Goal: Obtain resource: Download file/media

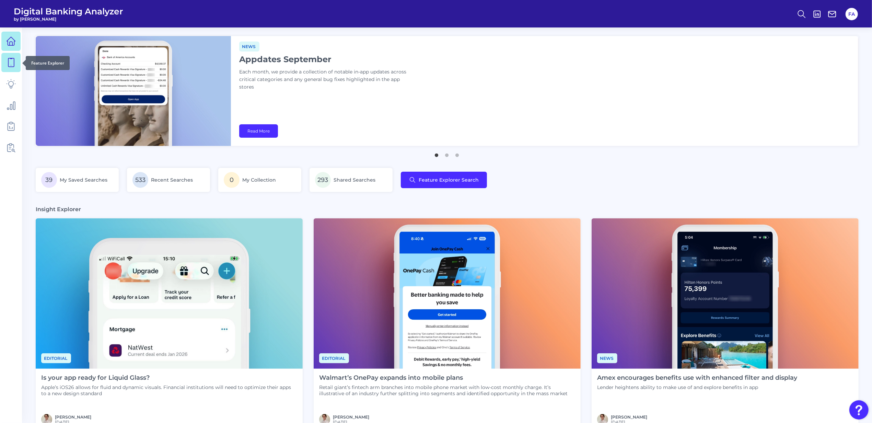
click at [11, 63] on icon at bounding box center [11, 63] width 10 height 10
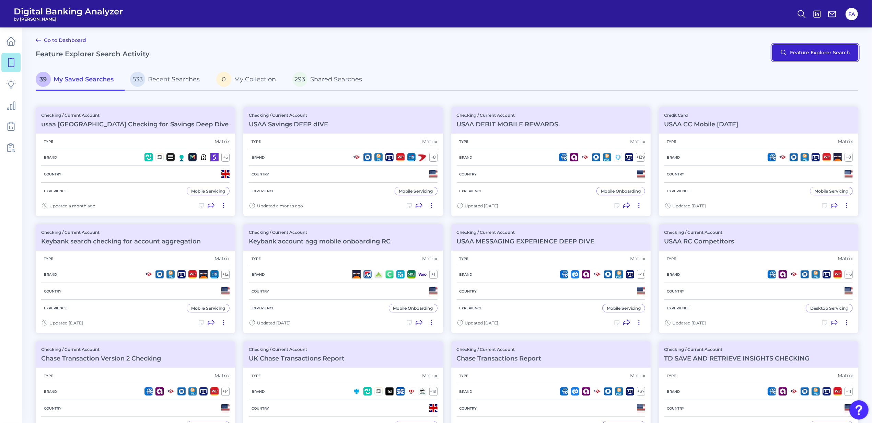
click at [815, 52] on button "Feature Explorer Search" at bounding box center [815, 52] width 86 height 16
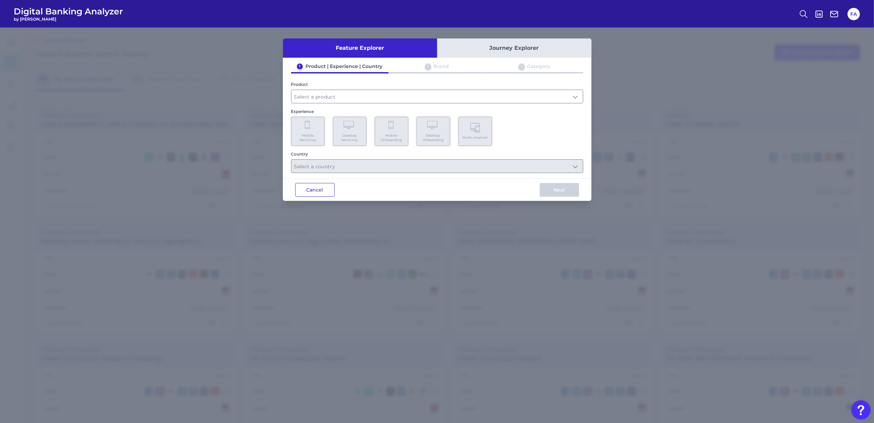
click at [304, 191] on button "Cancel" at bounding box center [314, 190] width 39 height 14
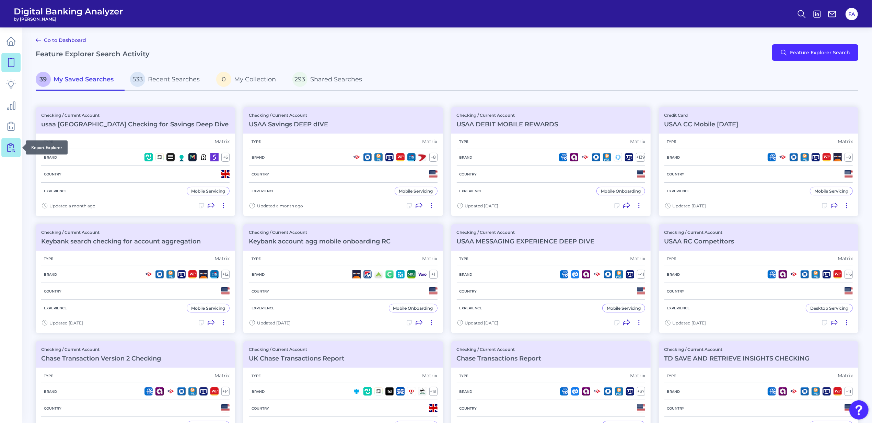
click at [3, 154] on link at bounding box center [10, 147] width 19 height 19
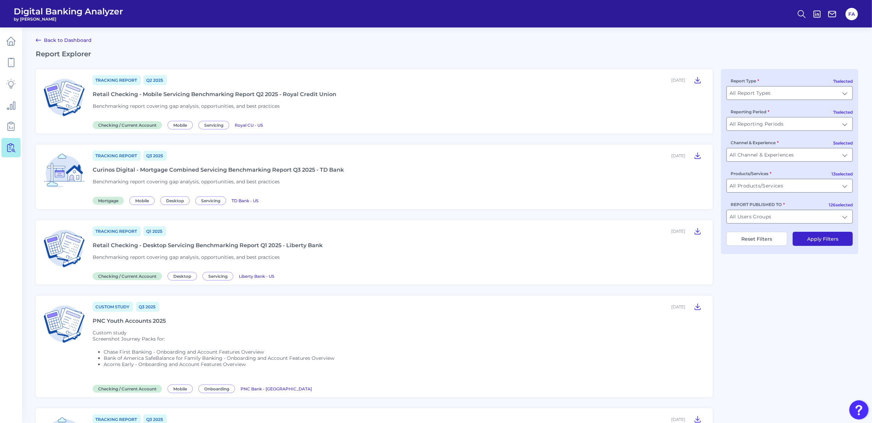
click at [793, 226] on div "7 selected Report Type All Report Types All Report Types 7 selected Reporting P…" at bounding box center [789, 161] width 137 height 185
click at [788, 219] on input "All Users Groups" at bounding box center [790, 216] width 126 height 13
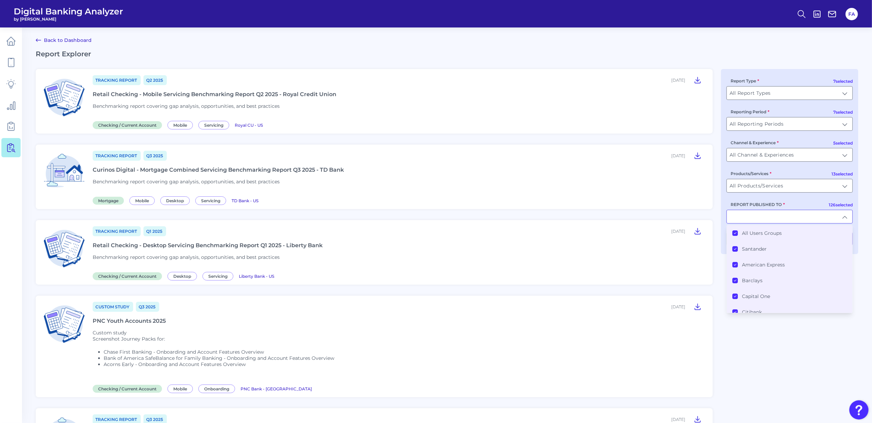
click at [775, 231] on li "All Users Groups" at bounding box center [790, 233] width 126 height 16
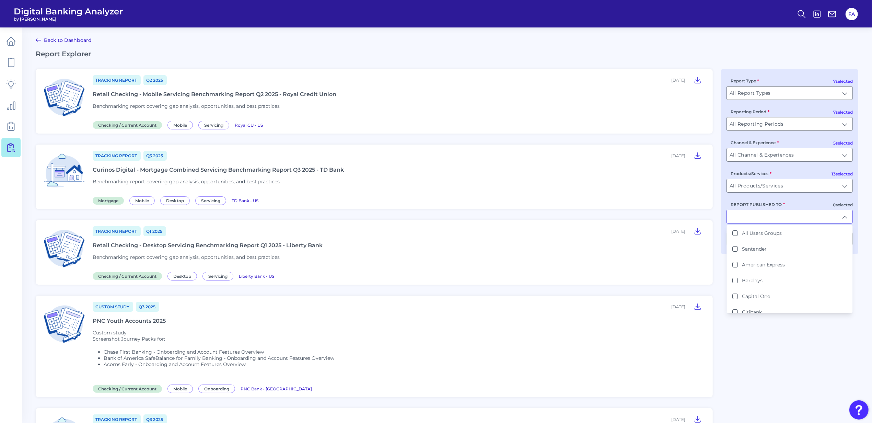
click at [778, 215] on input "REPORT PUBLISHED TO" at bounding box center [790, 216] width 126 height 13
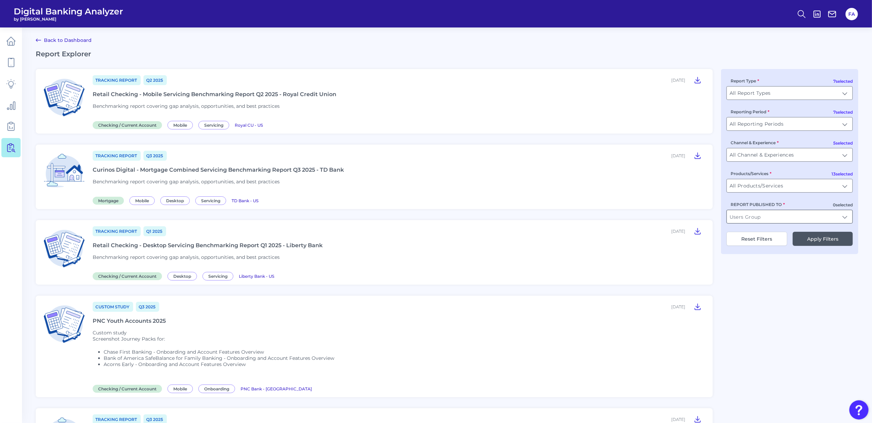
click at [778, 215] on input "REPORT PUBLISHED TO" at bounding box center [790, 216] width 126 height 13
click at [770, 227] on li "TD Bank" at bounding box center [790, 233] width 126 height 16
type input "TD Bank"
click at [809, 246] on button "Apply Filters" at bounding box center [822, 239] width 60 height 14
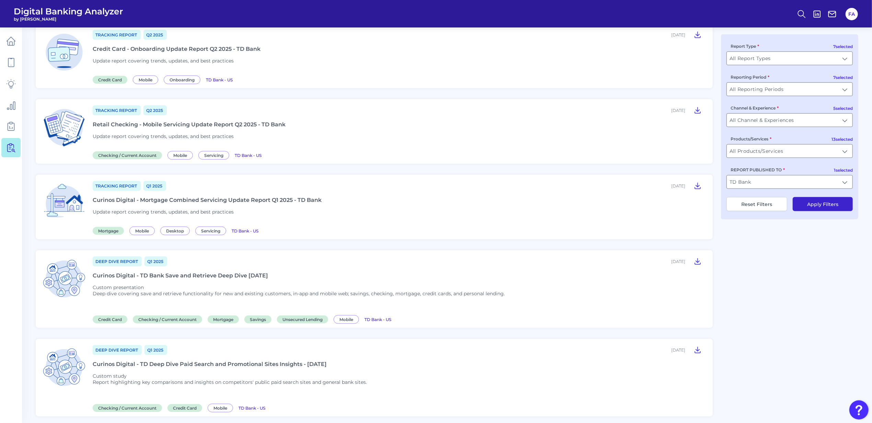
scroll to position [595, 0]
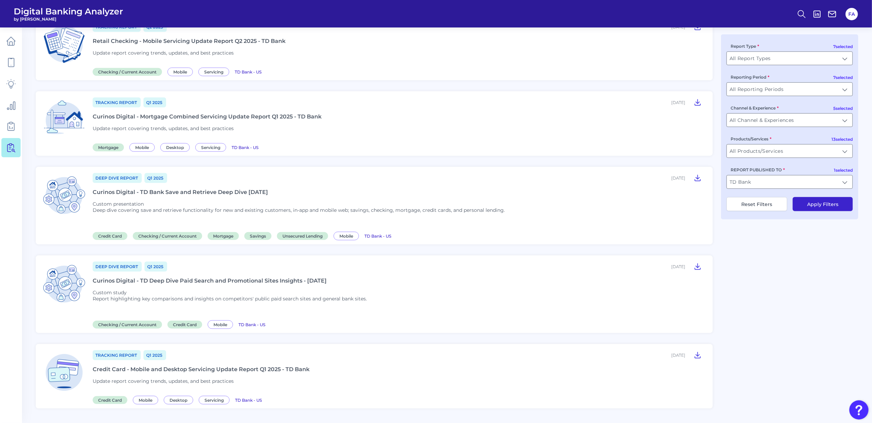
click at [201, 195] on div "Curinos Digital - TD Bank Save and Retrieve Deep Dive [DATE]" at bounding box center [180, 192] width 175 height 7
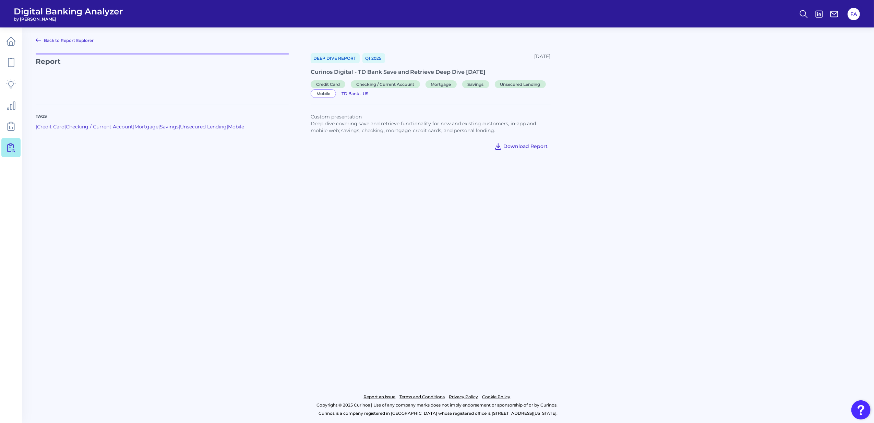
click at [509, 151] on button "Download Report" at bounding box center [521, 146] width 59 height 11
